Goal: Find specific page/section: Find specific page/section

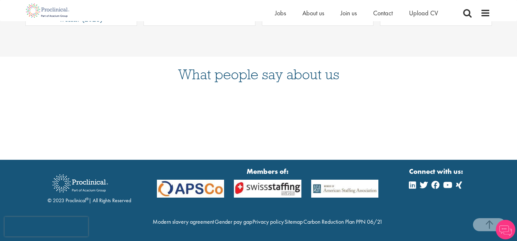
scroll to position [382, 0]
click at [36, 8] on img at bounding box center [47, 10] width 51 height 21
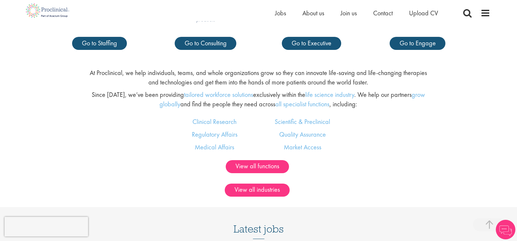
scroll to position [228, 0]
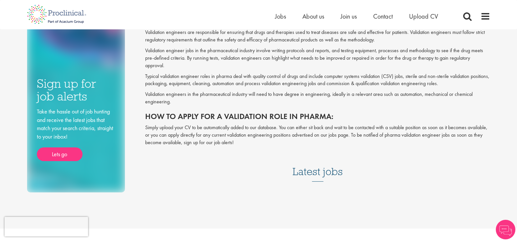
scroll to position [98, 0]
